Goal: Task Accomplishment & Management: Use online tool/utility

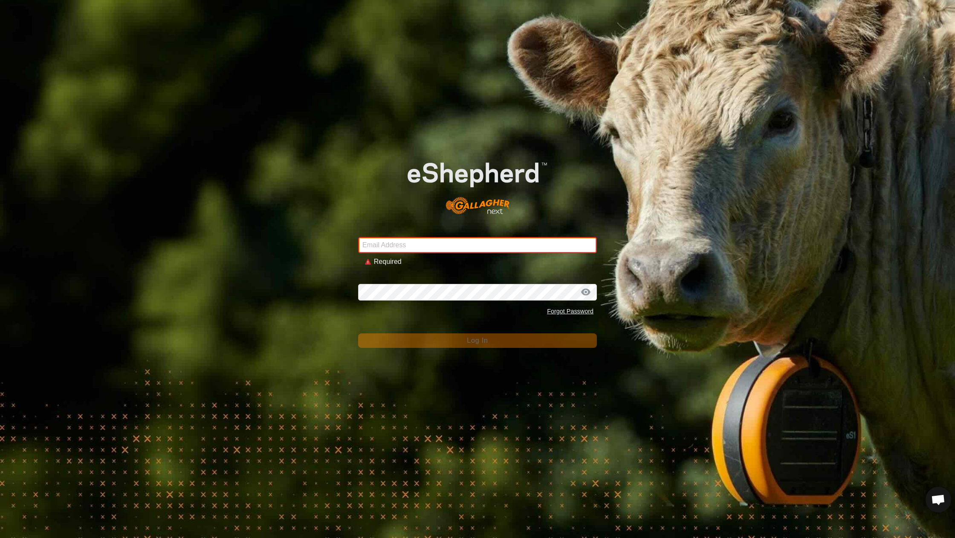
type input "[EMAIL_ADDRESS][DOMAIN_NAME]"
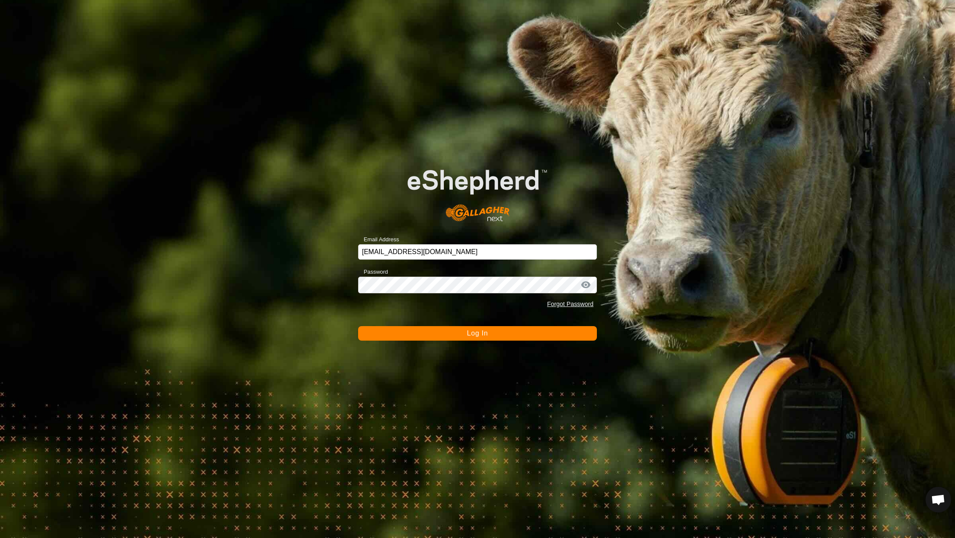
click at [427, 338] on button "Log In" at bounding box center [477, 333] width 239 height 14
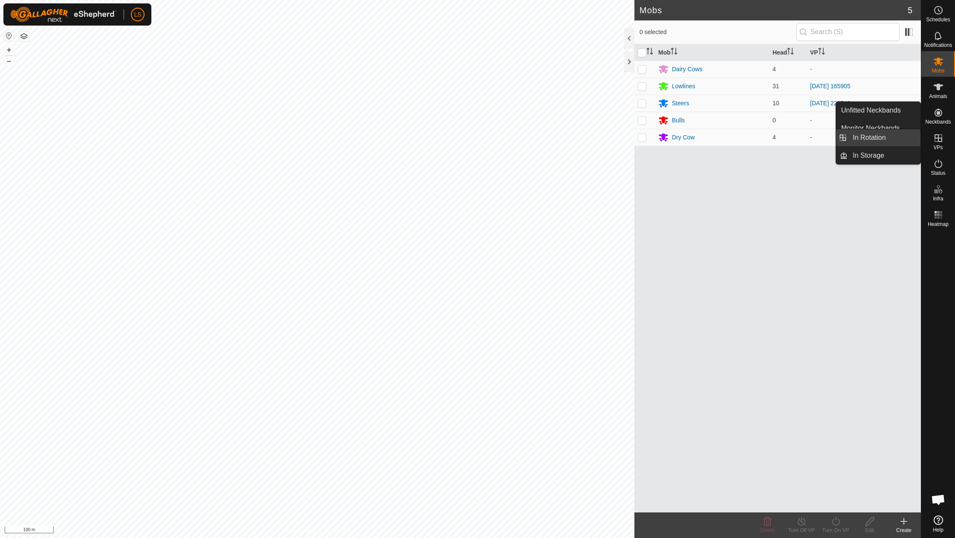
click at [889, 137] on link "In Rotation" at bounding box center [884, 137] width 73 height 17
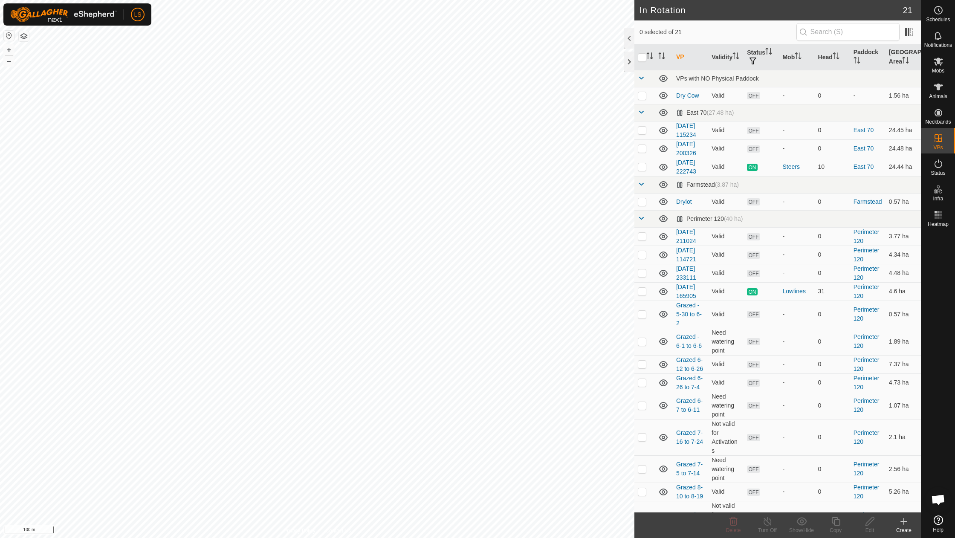
click at [901, 519] on icon at bounding box center [904, 521] width 10 height 10
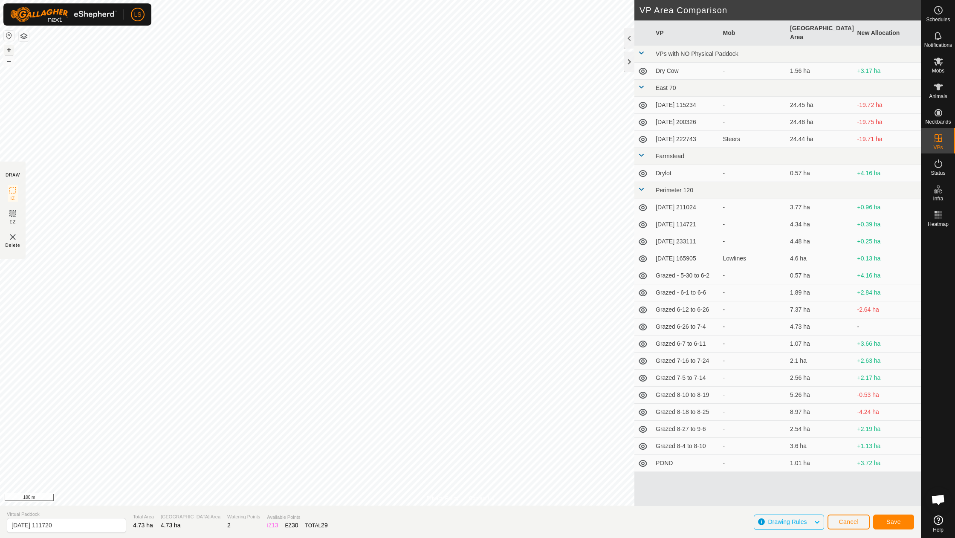
click at [9, 49] on button "+" at bounding box center [9, 50] width 10 height 10
click at [901, 518] on button "Save" at bounding box center [893, 522] width 41 height 15
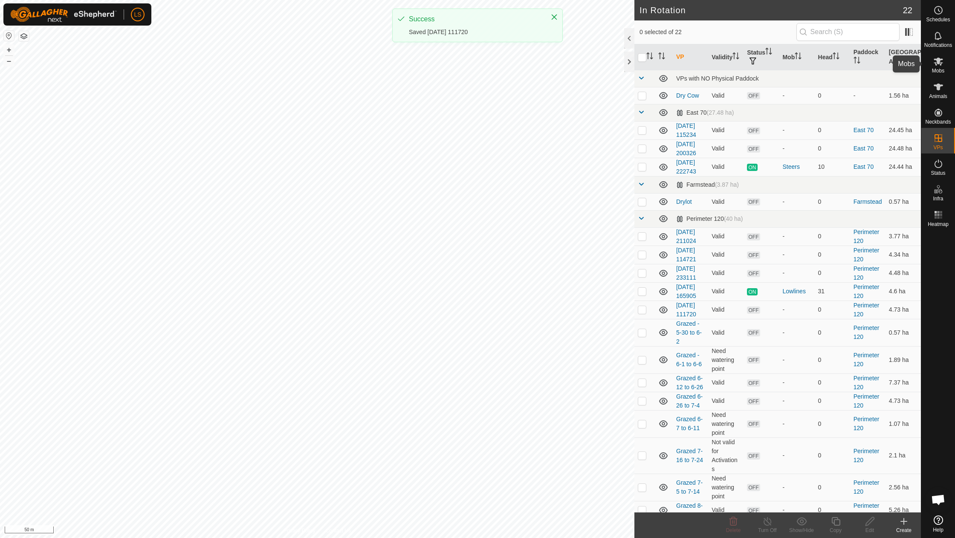
click at [940, 61] on icon at bounding box center [938, 62] width 9 height 8
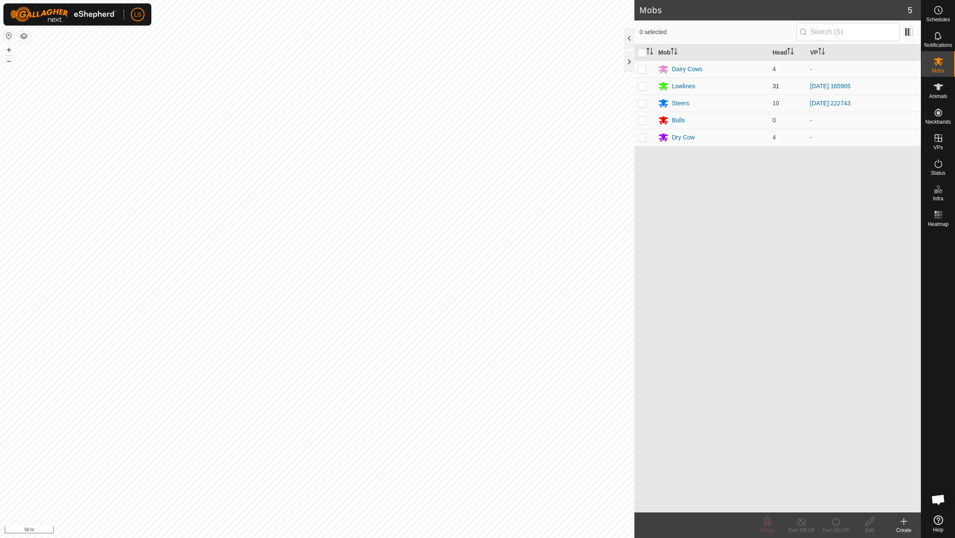
click at [645, 84] on p-checkbox at bounding box center [642, 86] width 9 height 7
checkbox input "true"
click at [836, 521] on icon at bounding box center [836, 521] width 8 height 9
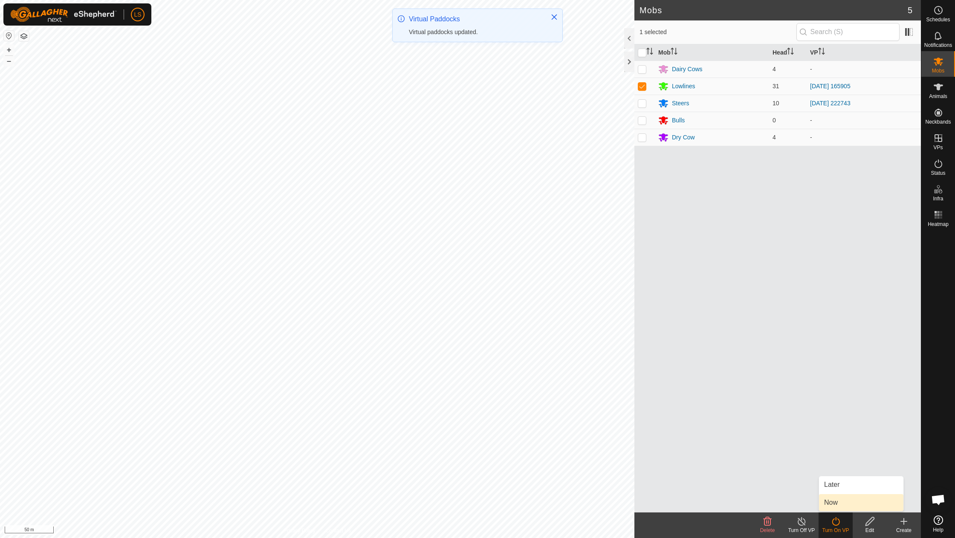
click at [841, 499] on link "Now" at bounding box center [861, 502] width 84 height 17
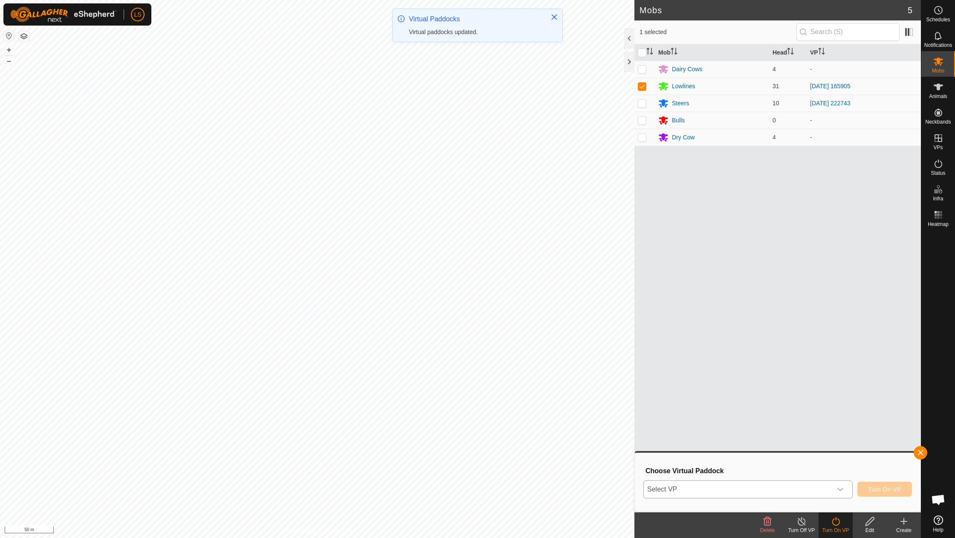
click at [837, 491] on div "dropdown trigger" at bounding box center [840, 489] width 17 height 17
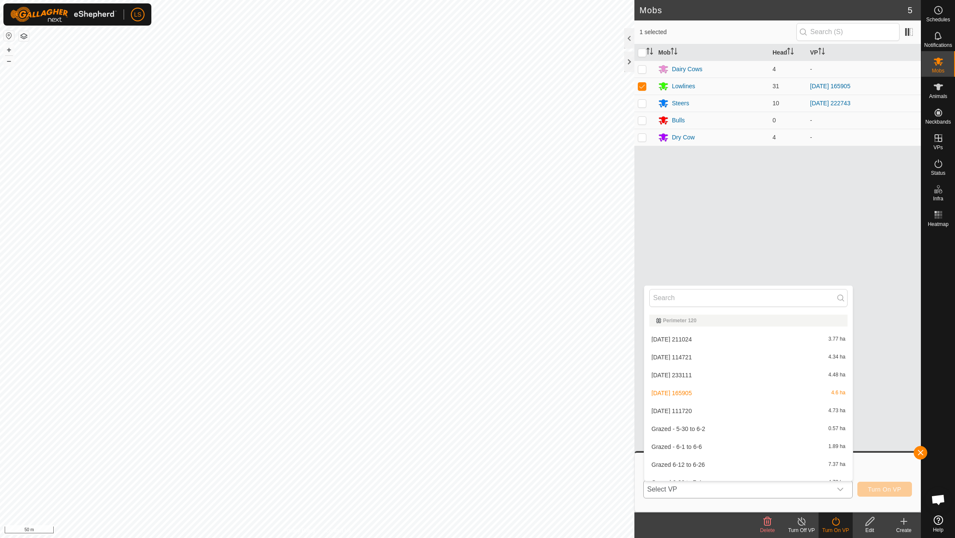
scroll to position [175, 0]
click at [690, 381] on li "[DATE] 111720 4.73 ha" at bounding box center [748, 383] width 209 height 17
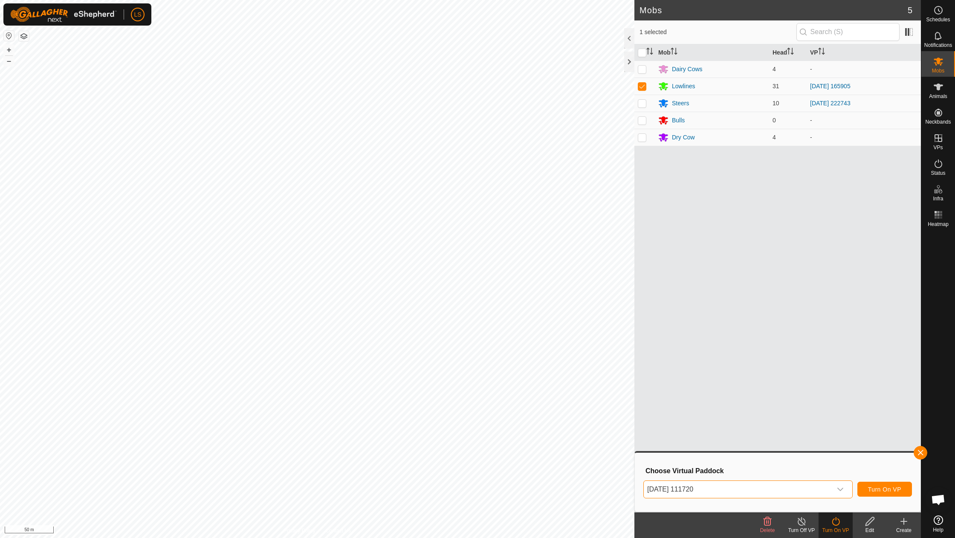
click at [889, 489] on span "Turn On VP" at bounding box center [884, 489] width 33 height 7
